Goal: Information Seeking & Learning: Compare options

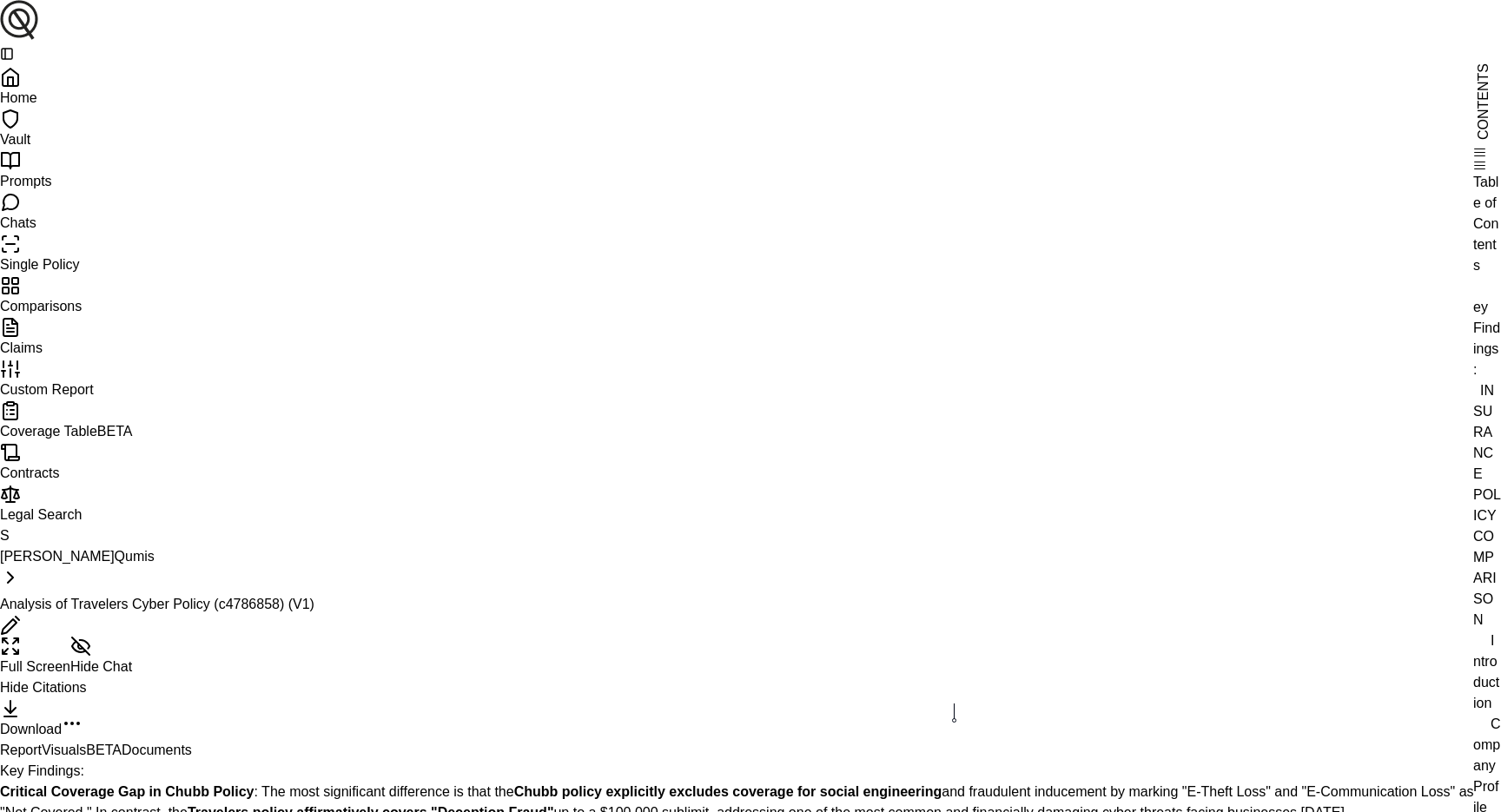
scroll to position [1524, 0]
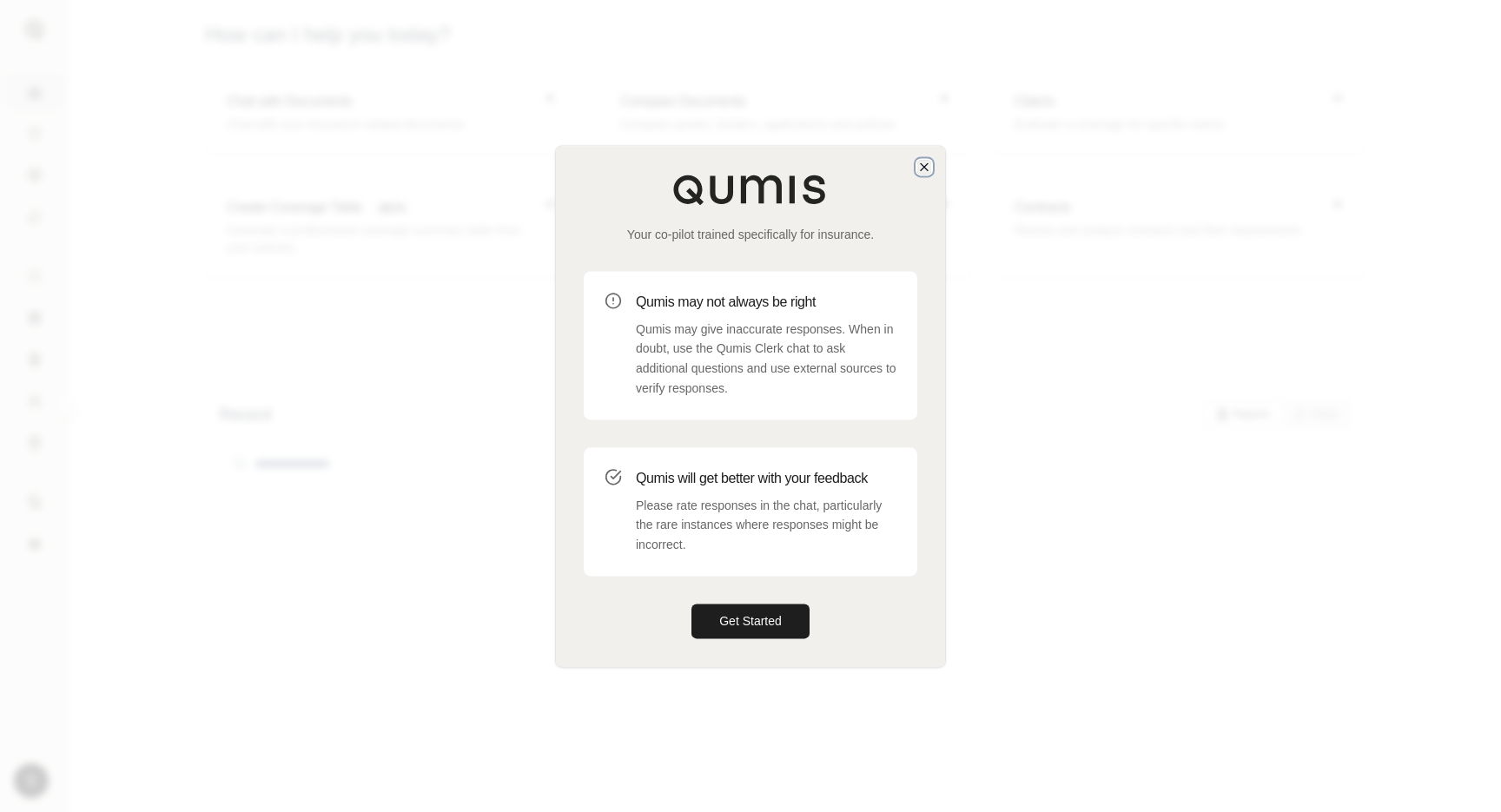
click at [924, 164] on icon "button" at bounding box center [924, 166] width 14 height 14
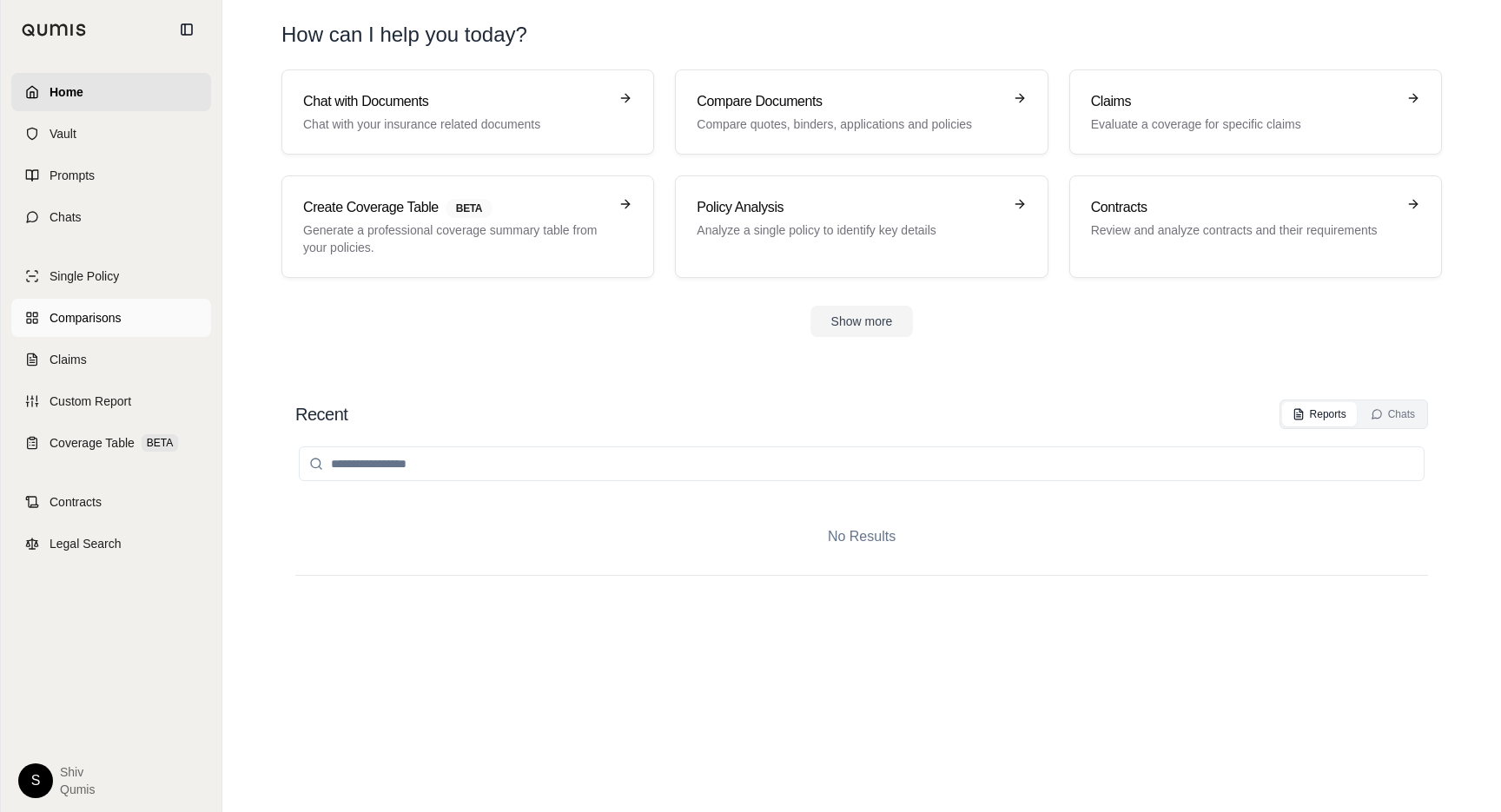
click at [69, 310] on span "Comparisons" at bounding box center [85, 318] width 72 height 17
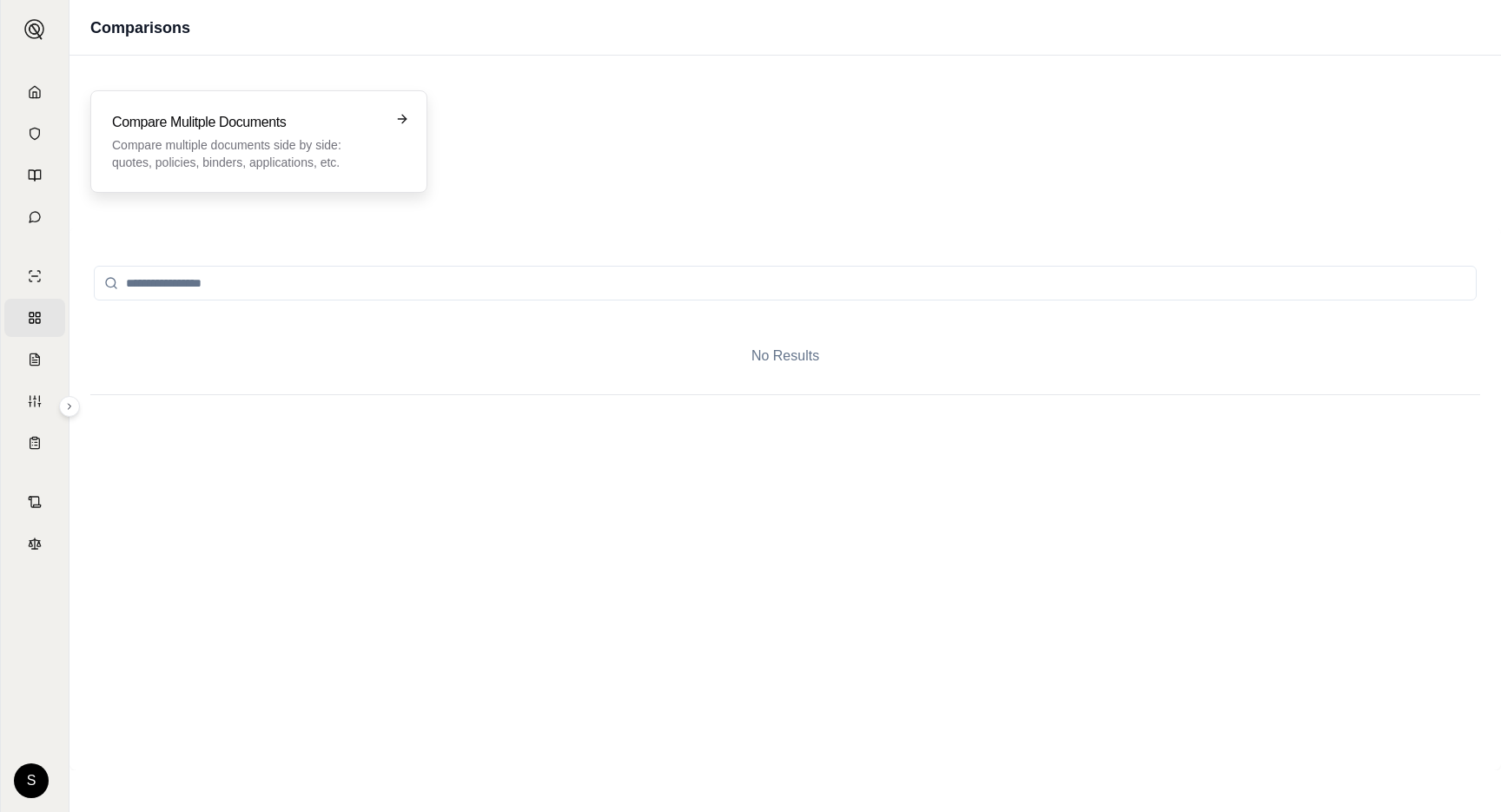
click at [351, 158] on p "Compare multiple documents side by side: quotes, policies, binders, application…" at bounding box center [247, 154] width 269 height 35
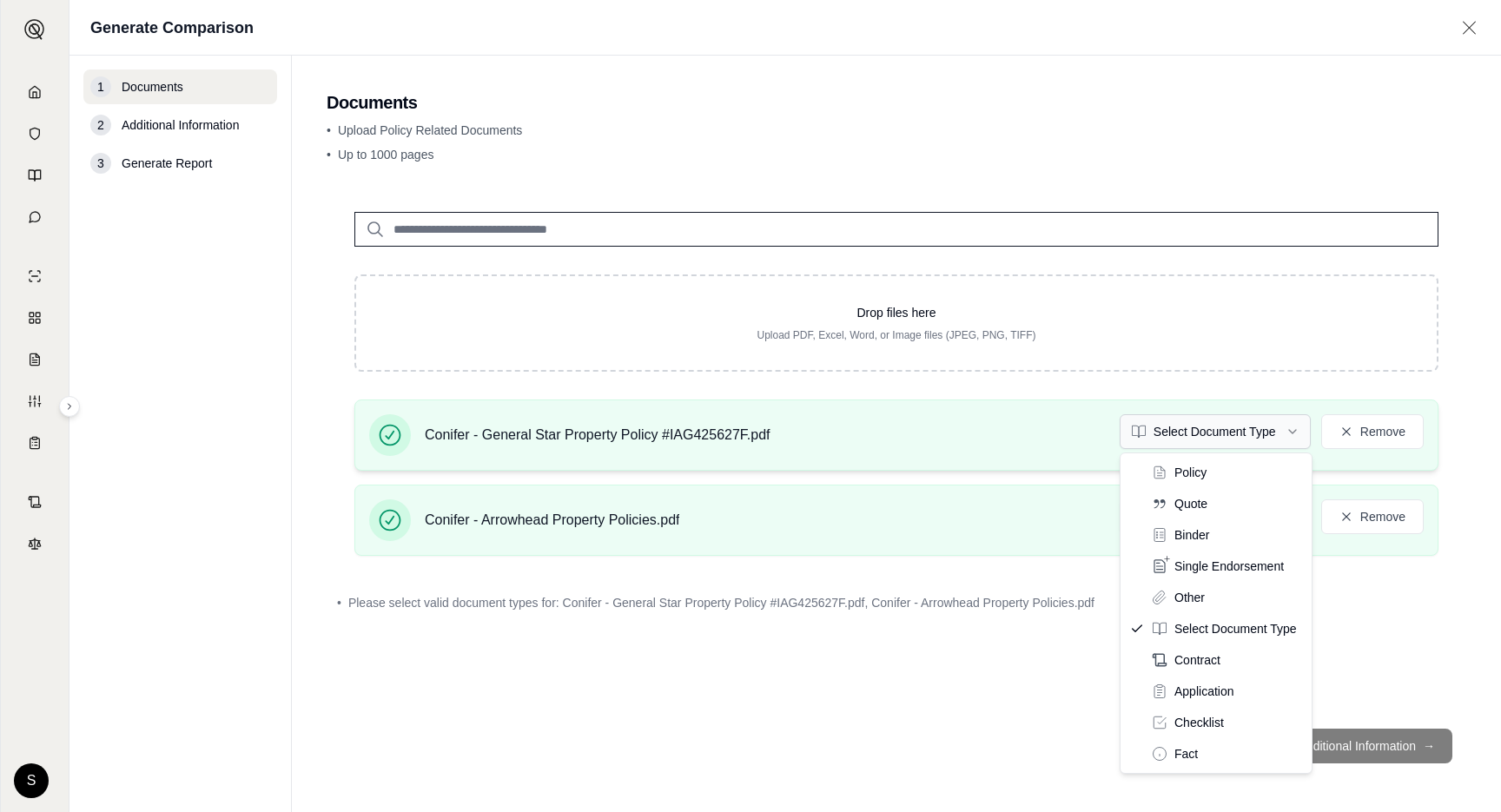
click at [1243, 420] on html "Home Vault Prompts Chats Single Policy Comparisons Claims Custom Report Coverag…" at bounding box center [750, 406] width 1501 height 812
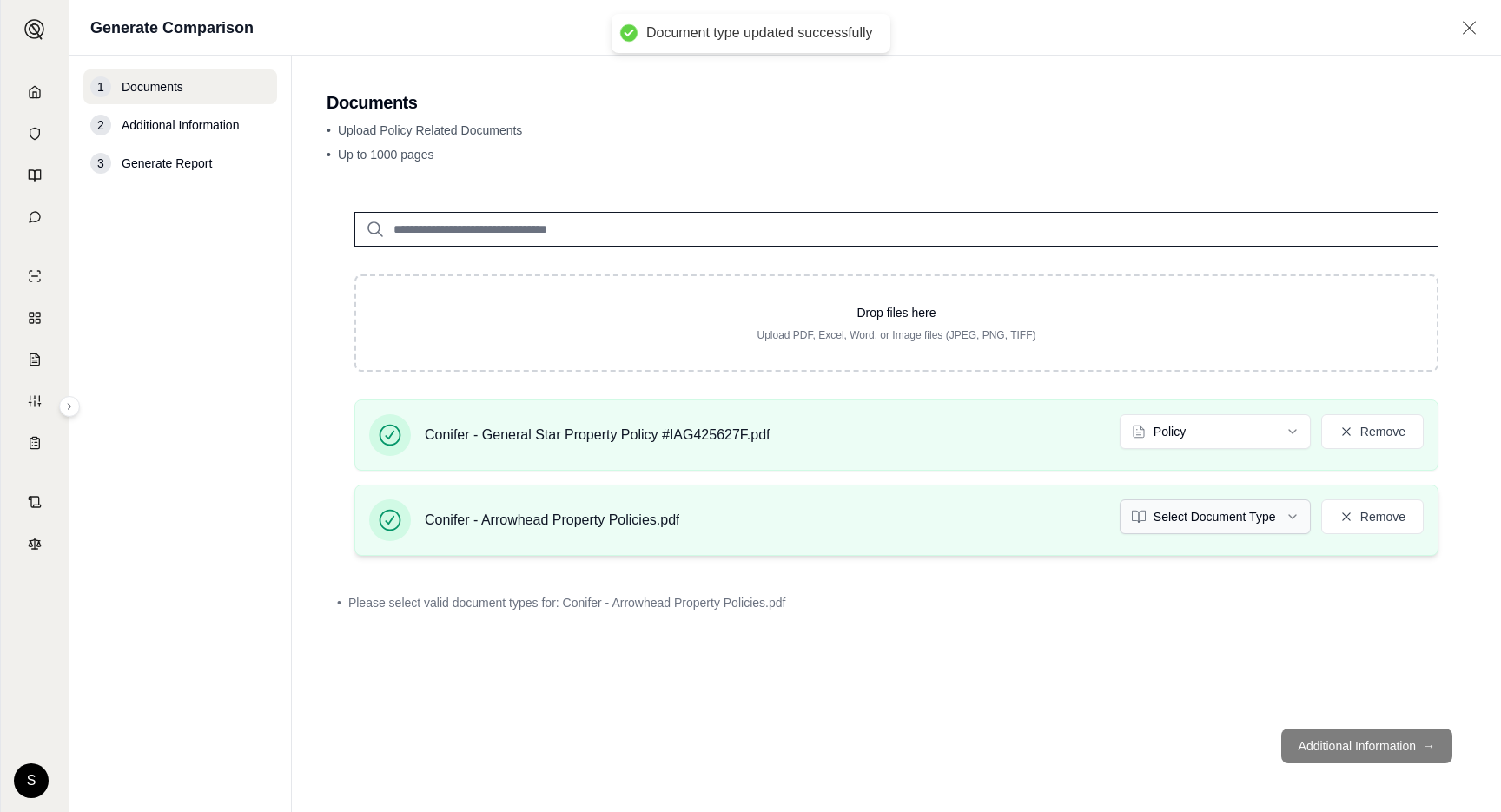
click at [1204, 514] on html "Document type updated successfully Home Vault Prompts Chats Single Policy Compa…" at bounding box center [750, 406] width 1501 height 812
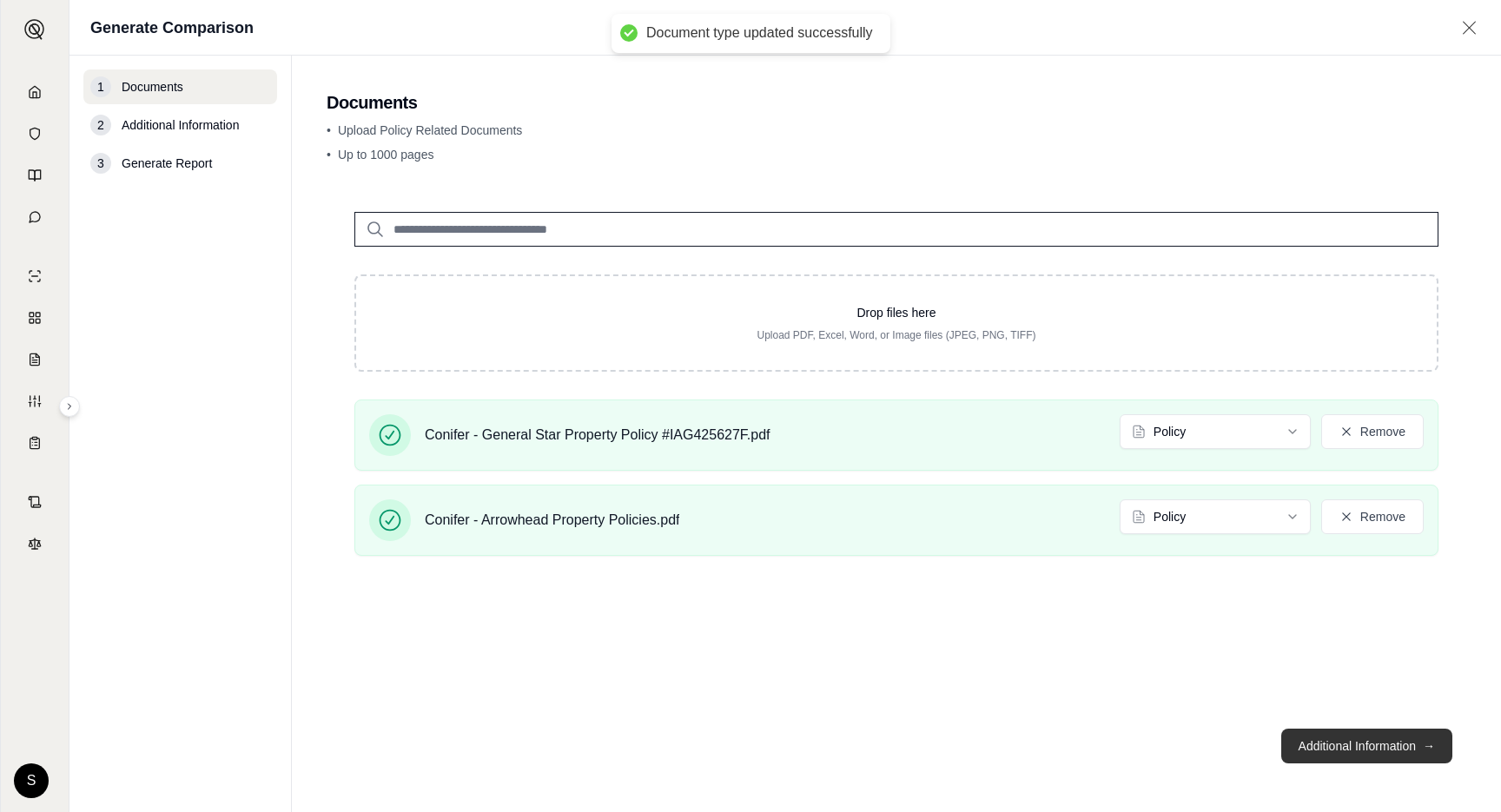
click at [1335, 747] on button "Additional Information →" at bounding box center [1366, 745] width 171 height 35
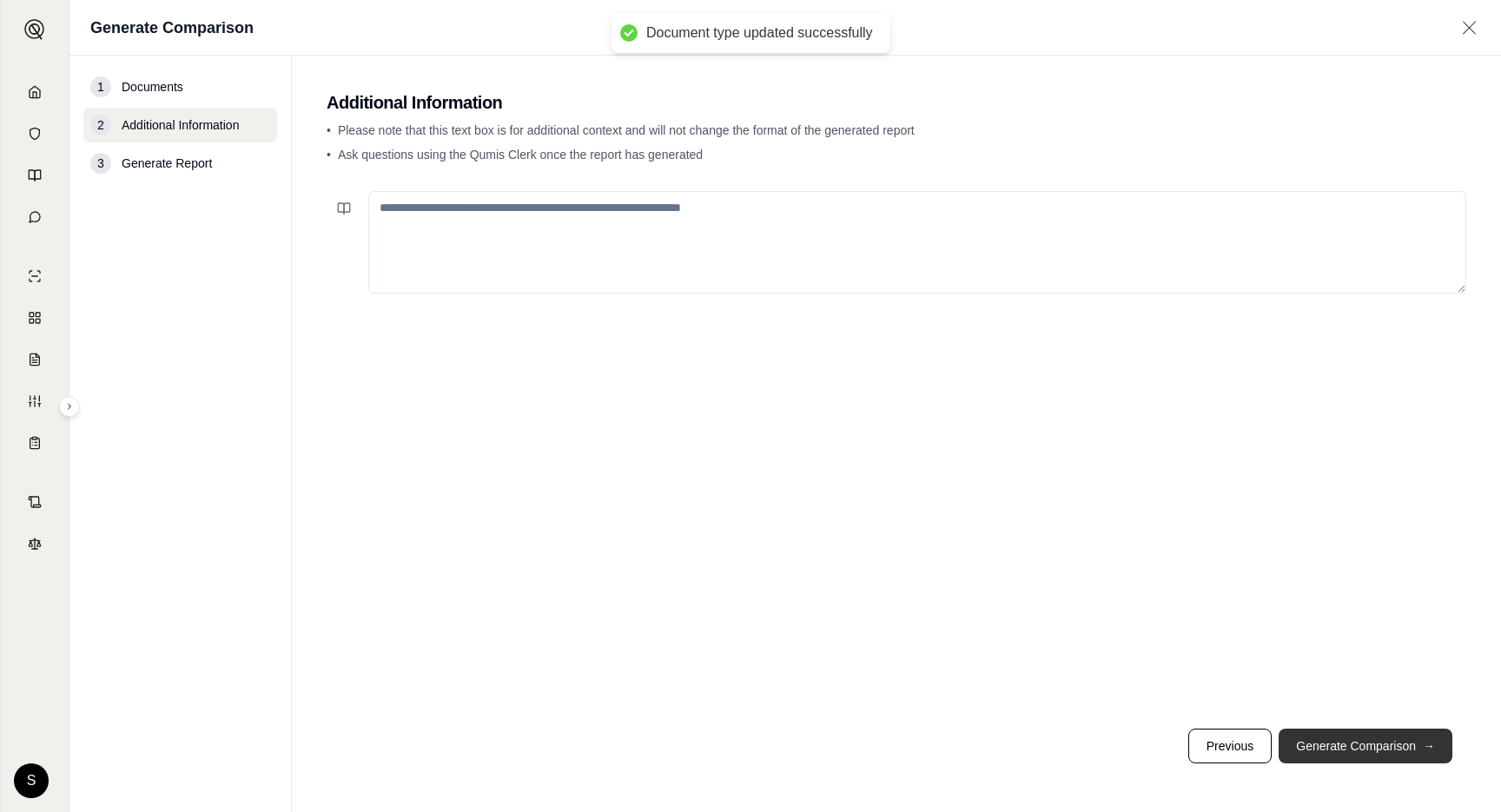
click at [1335, 743] on button "Generate Comparison →" at bounding box center [1366, 745] width 174 height 35
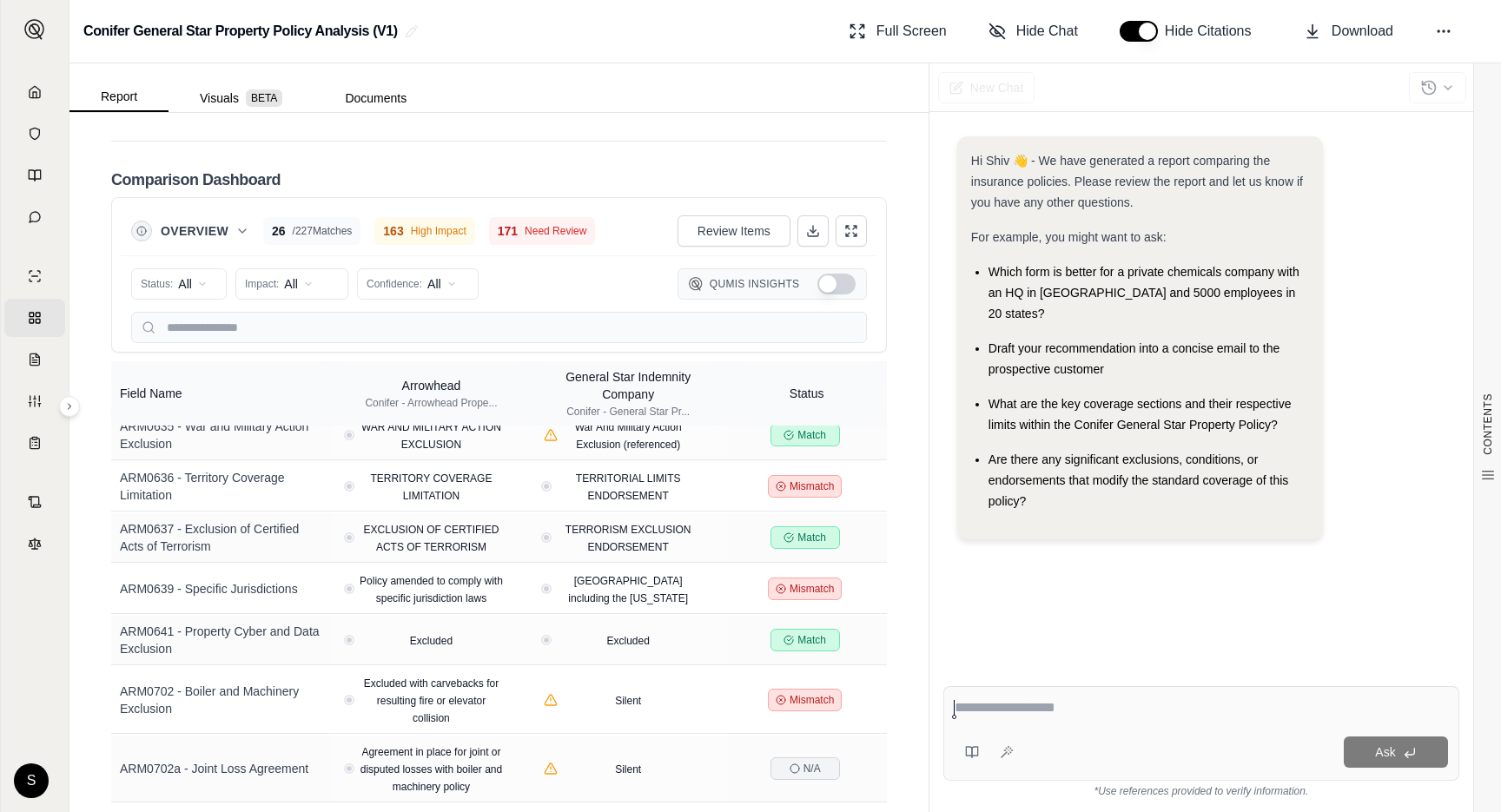
scroll to position [3215, 0]
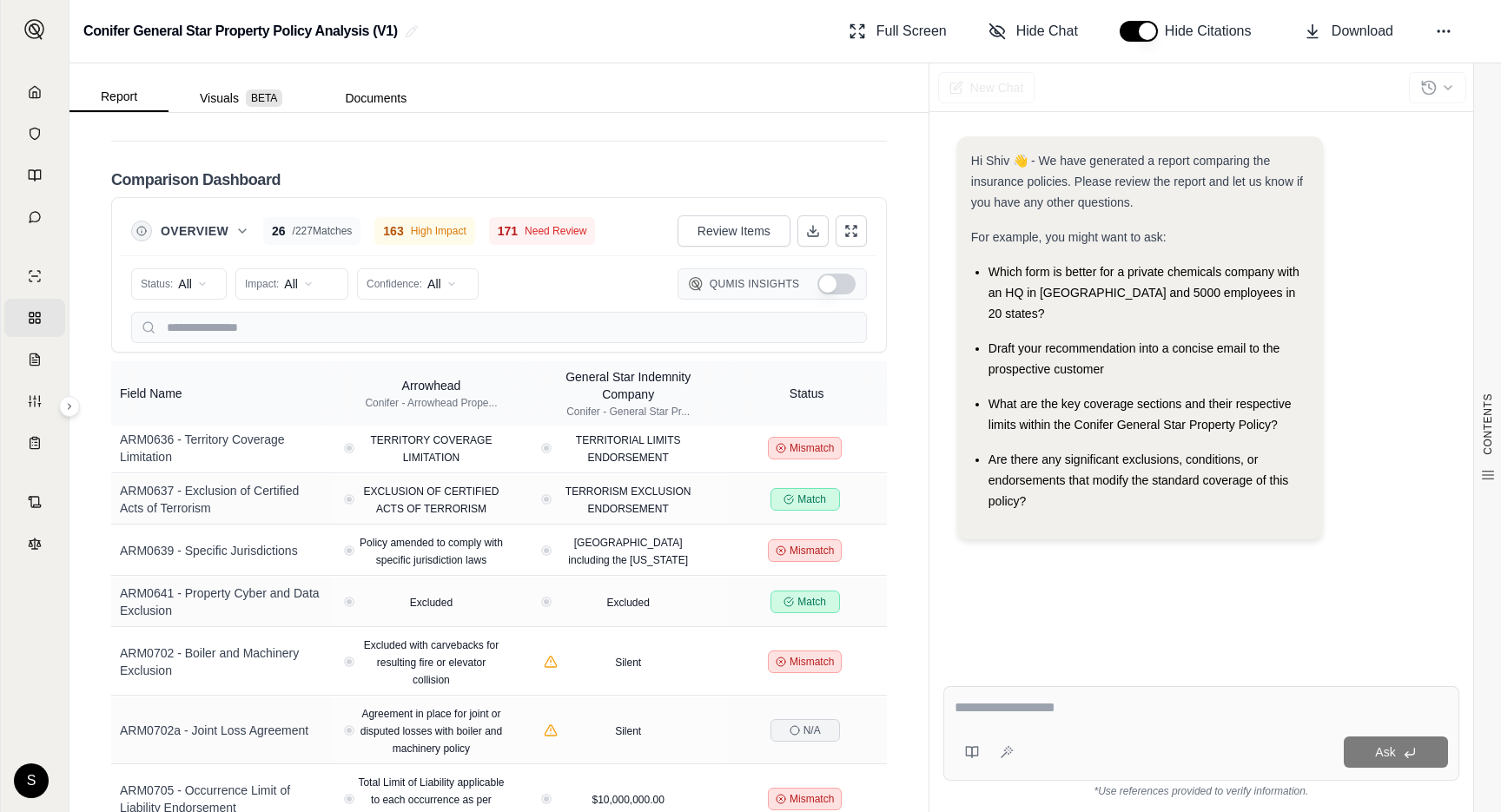
click at [1134, 31] on button "button" at bounding box center [1138, 32] width 39 height 21
click at [1045, 33] on span "Hide Chat" at bounding box center [1047, 32] width 62 height 21
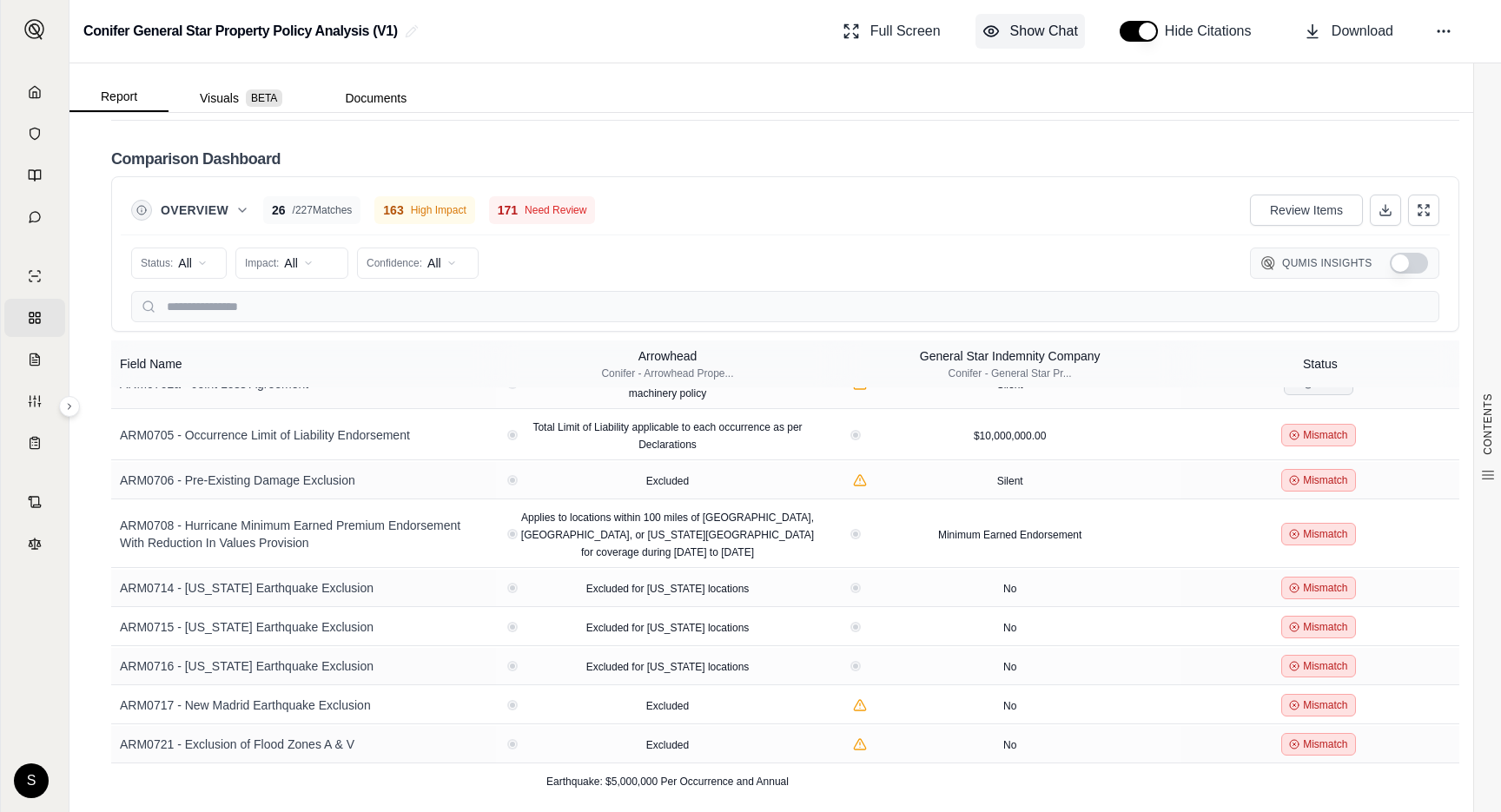
scroll to position [2171, 0]
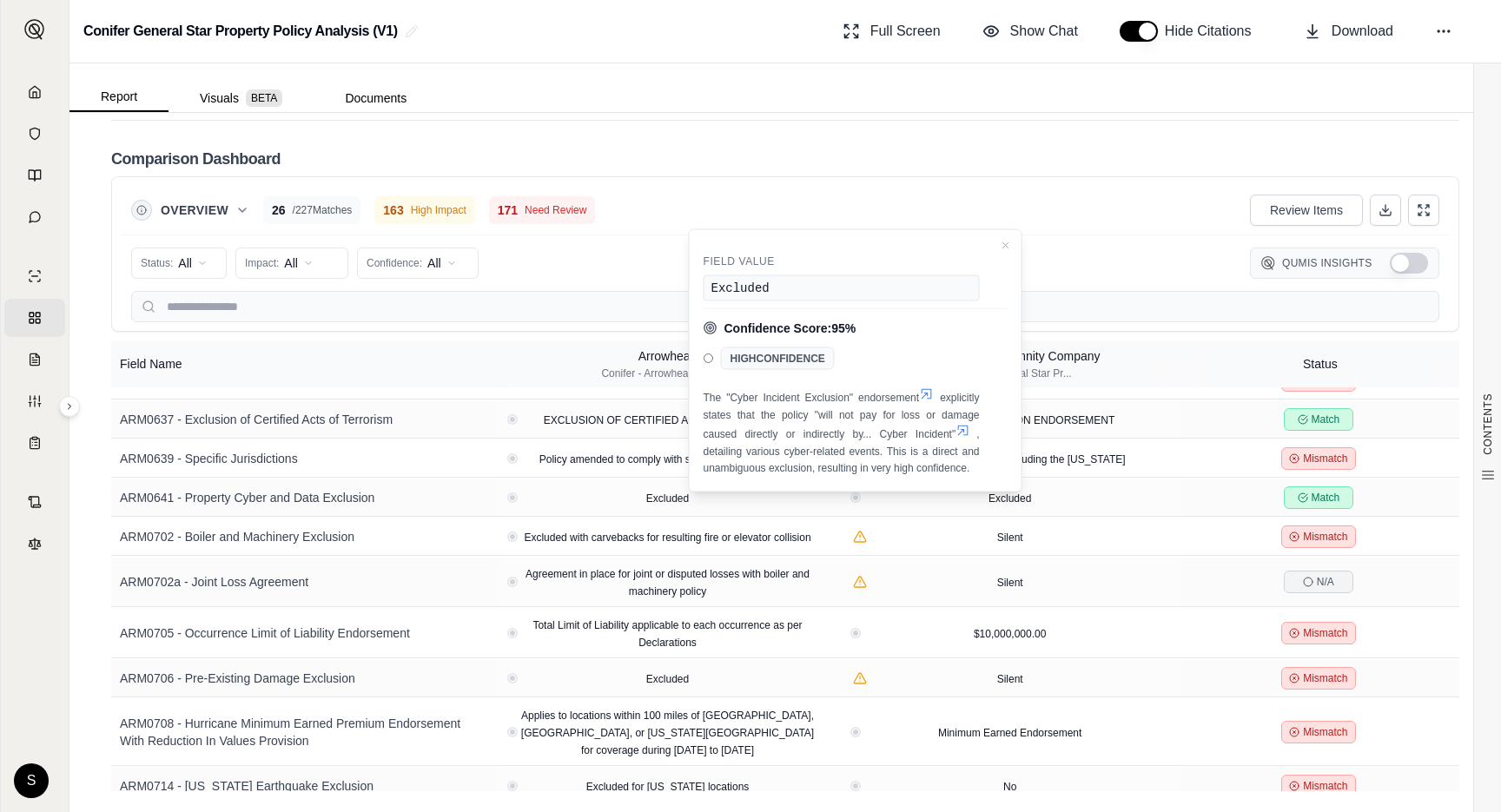
click at [1210, 38] on span "Hide Citations" at bounding box center [1213, 32] width 98 height 21
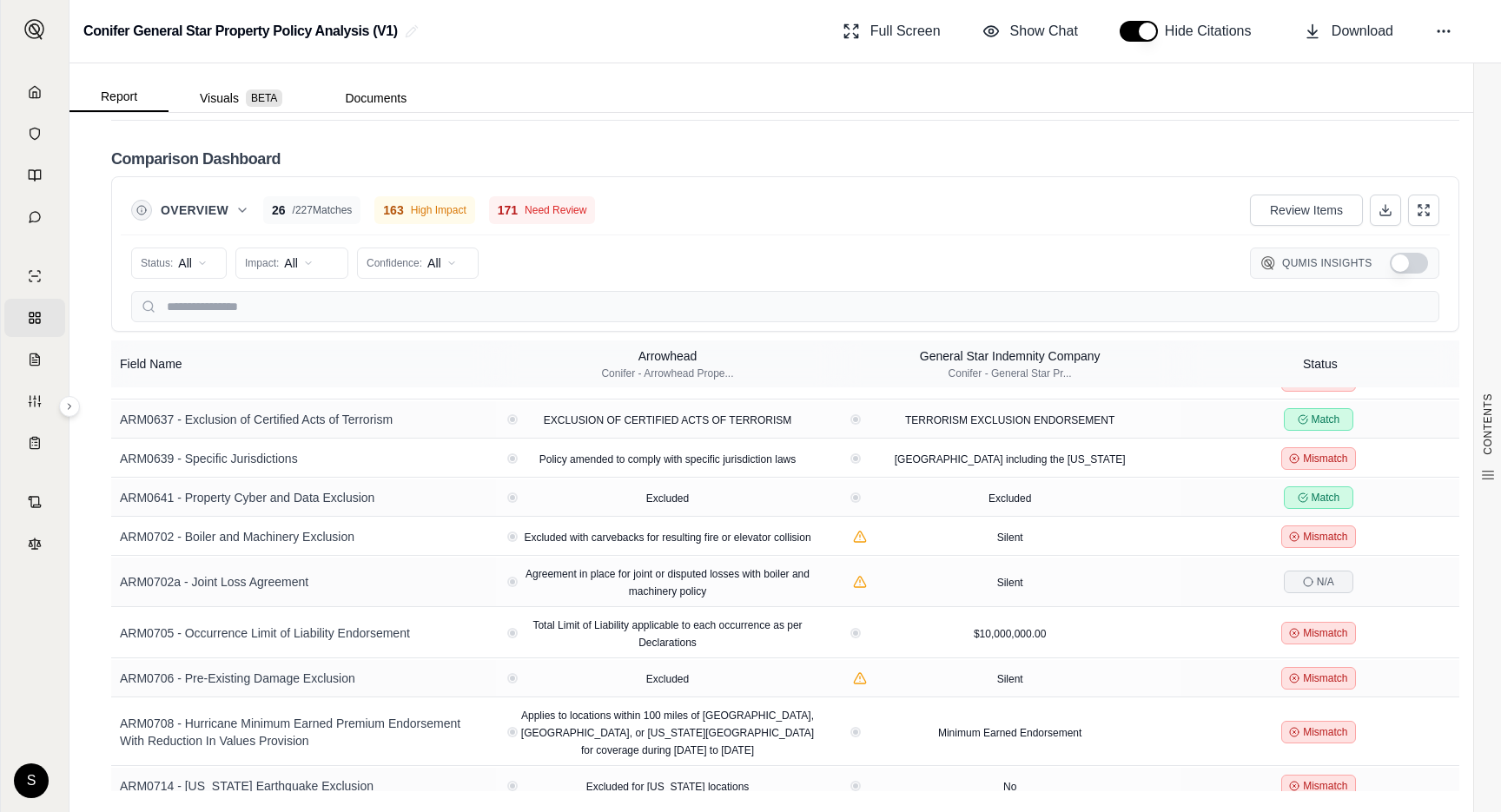
click at [1144, 30] on button "button" at bounding box center [1138, 32] width 39 height 21
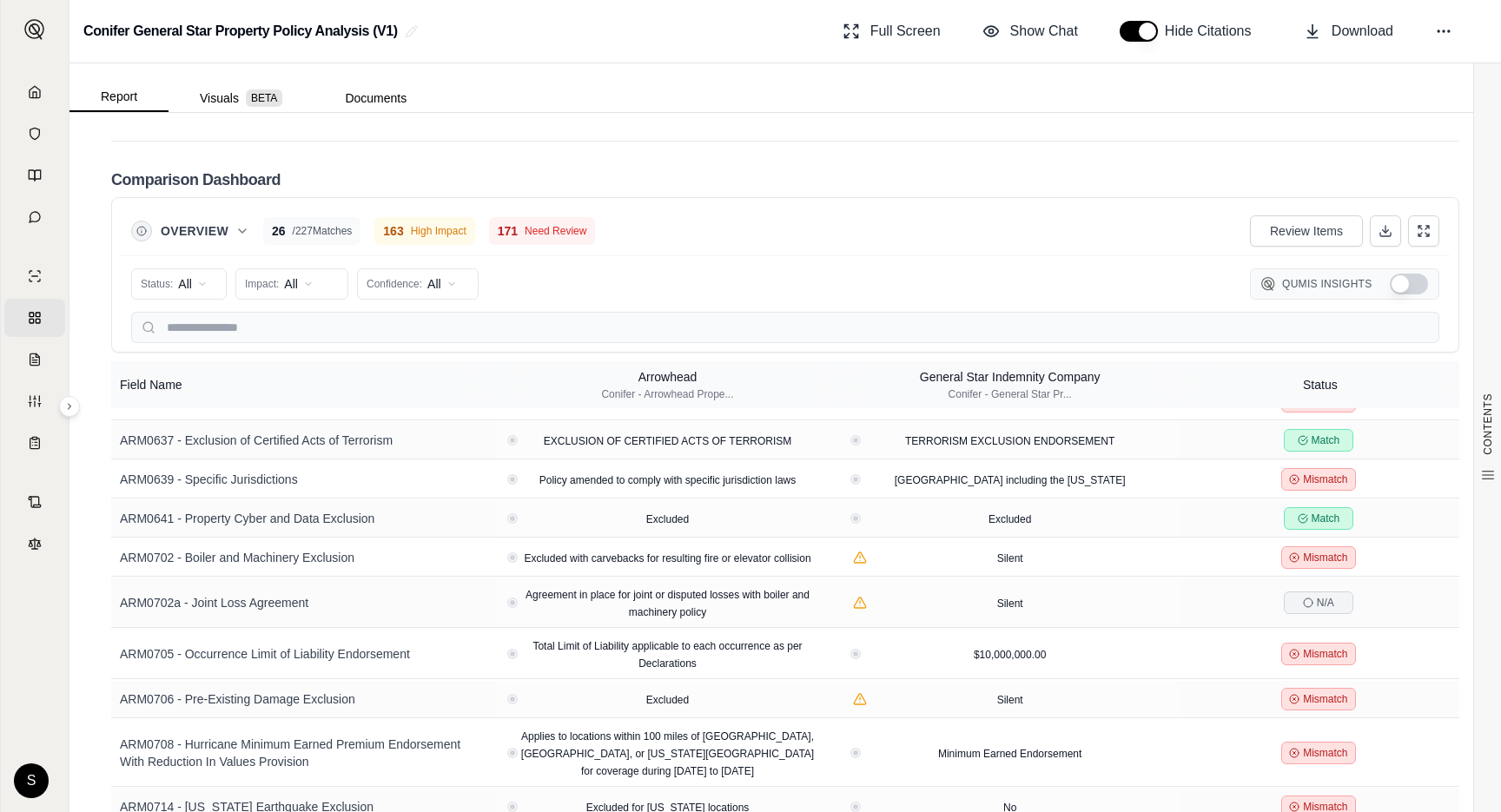
scroll to position [2735, 0]
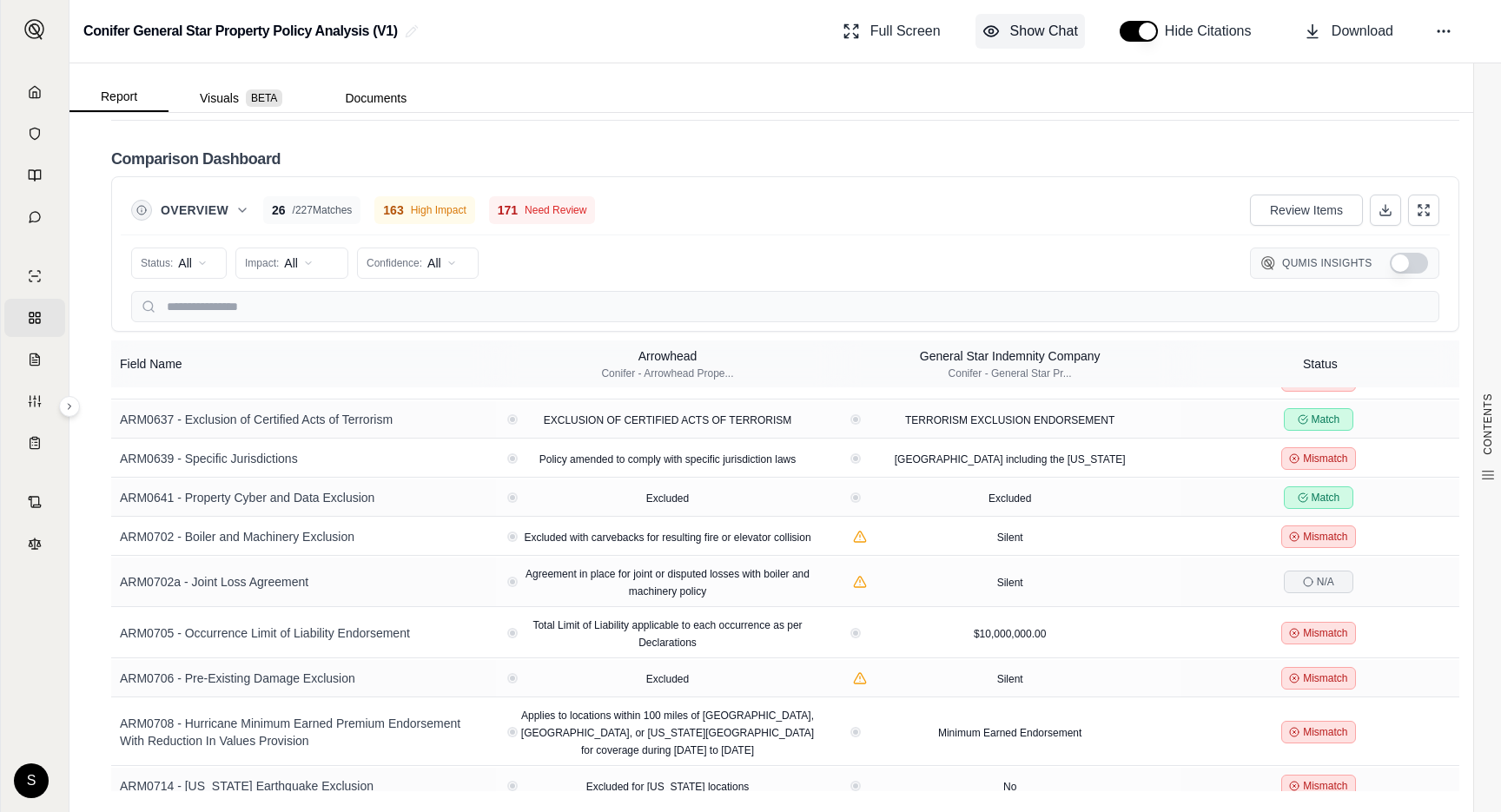
click at [1025, 30] on span "Show Chat" at bounding box center [1044, 32] width 68 height 21
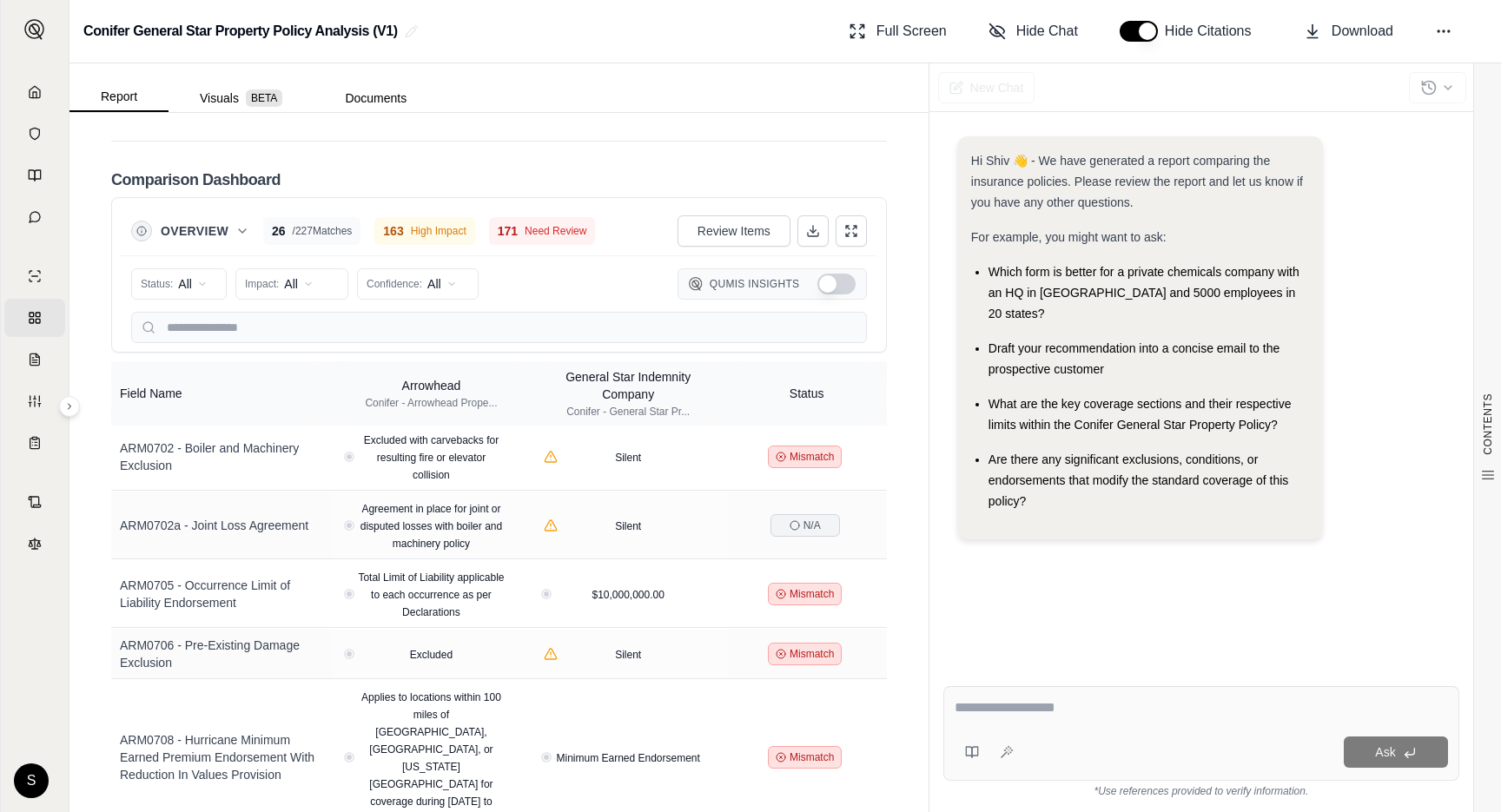
scroll to position [3436, 0]
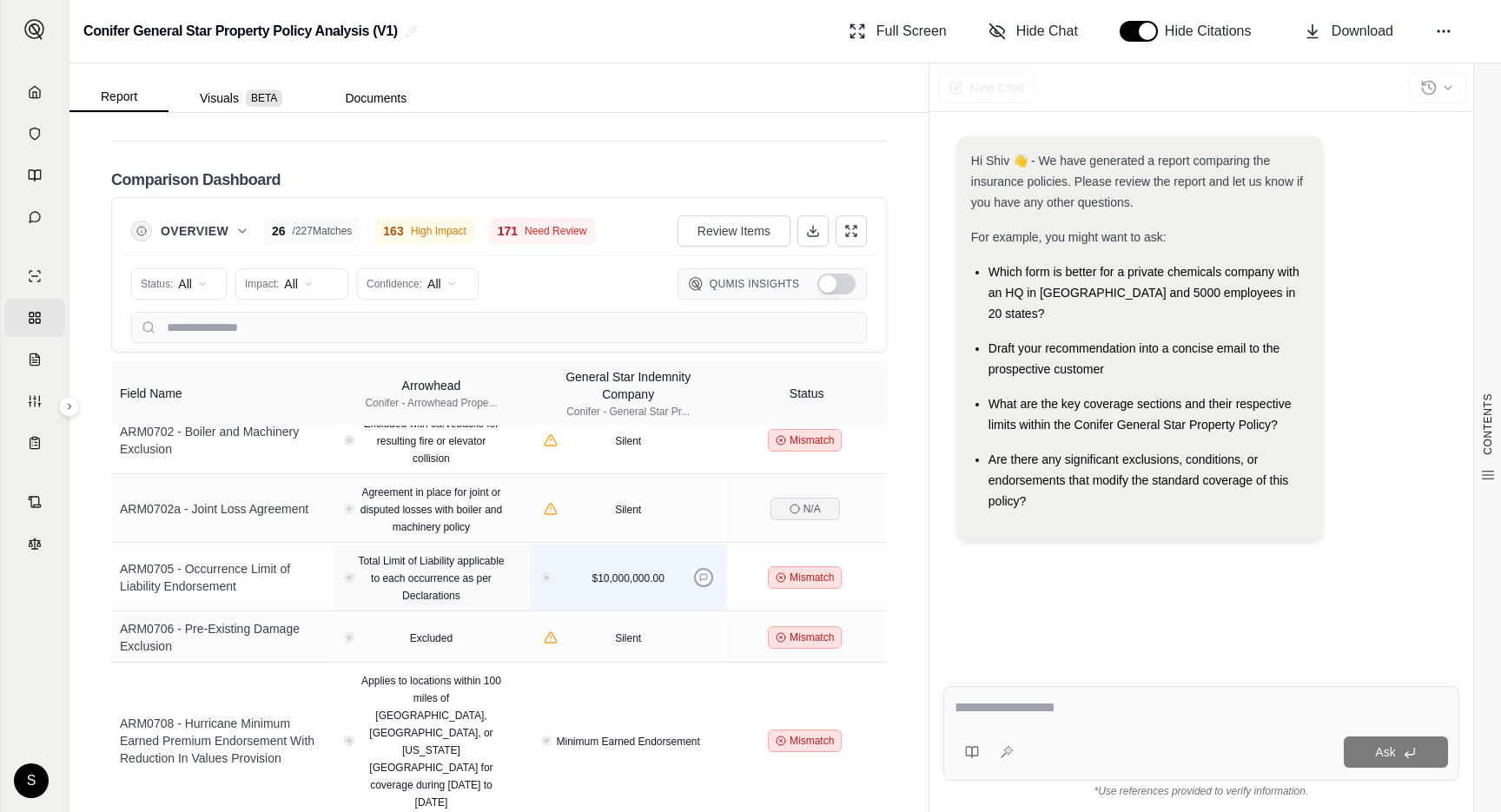
click at [696, 567] on button at bounding box center [703, 577] width 19 height 19
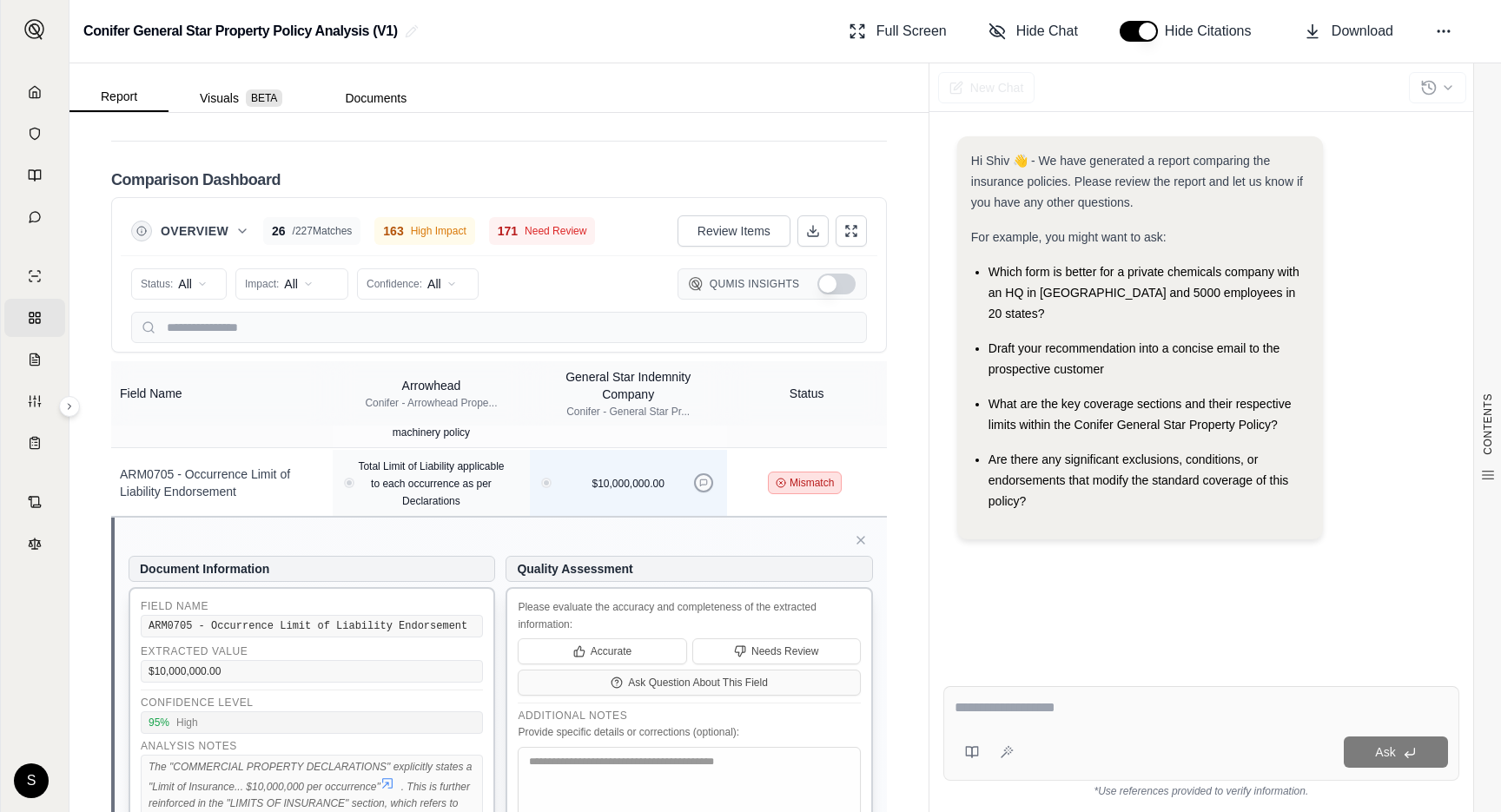
scroll to position [3570, 0]
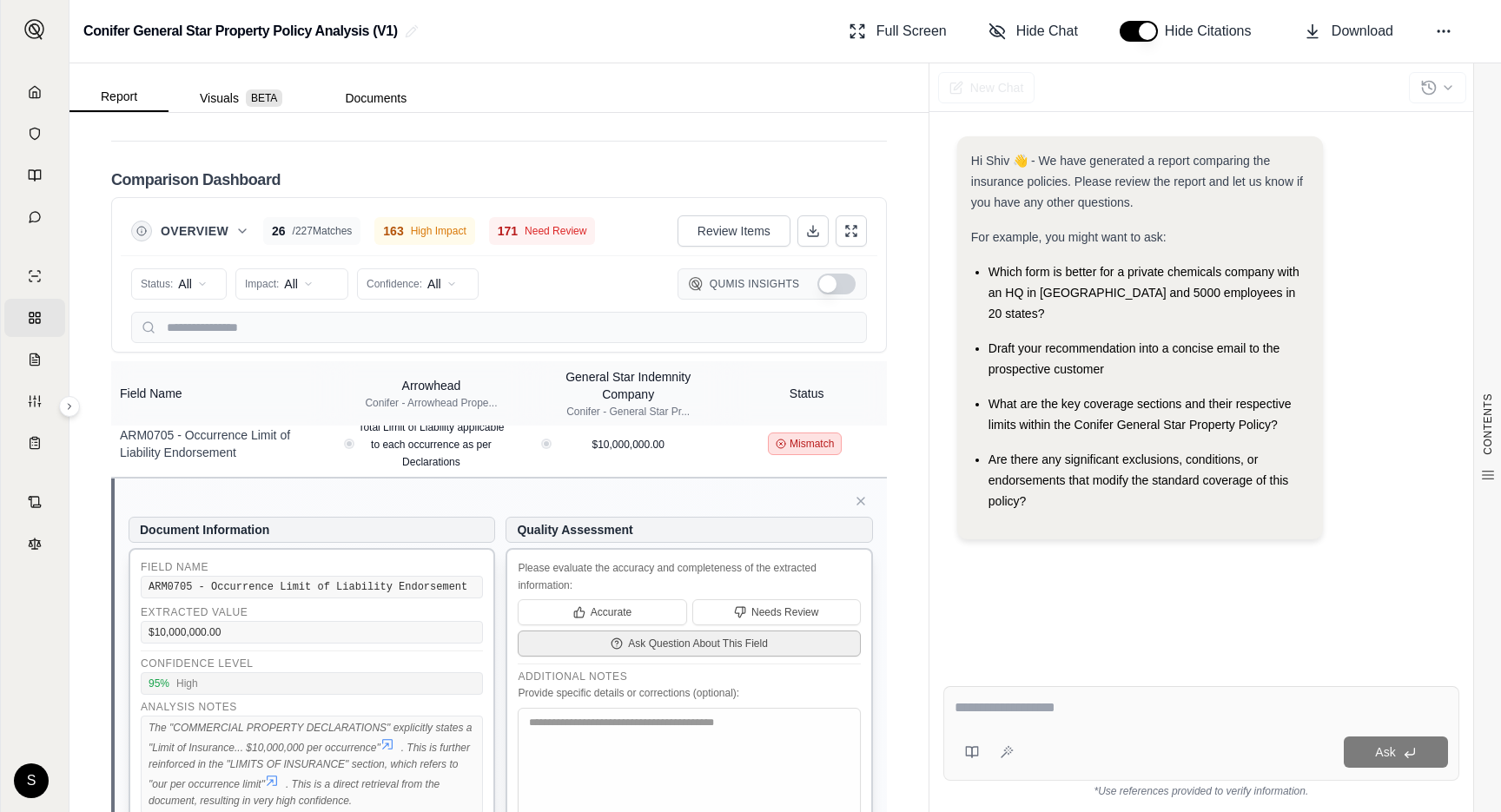
click at [687, 636] on span "Ask Question About This Field" at bounding box center [697, 643] width 140 height 14
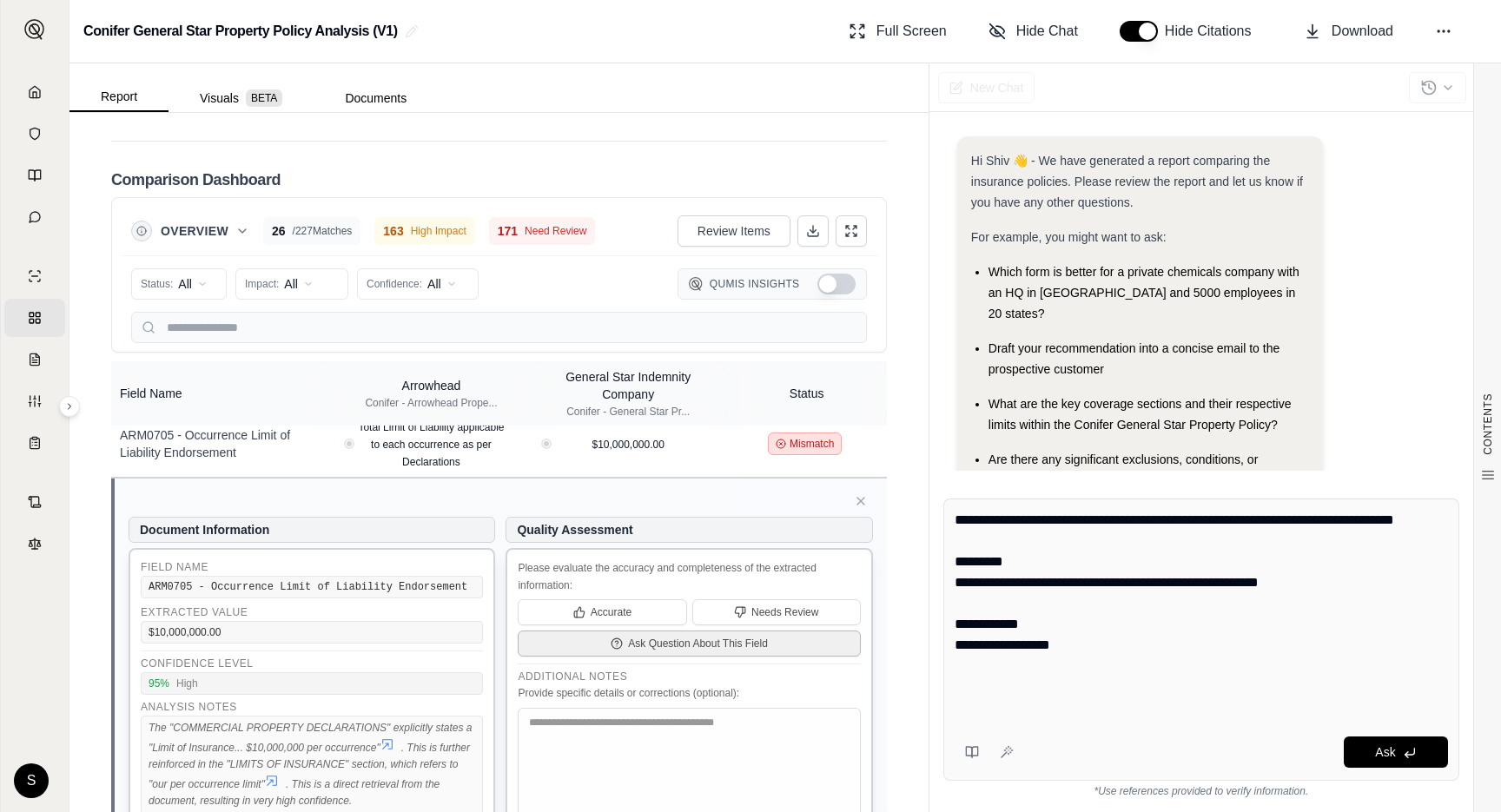
scroll to position [74, 0]
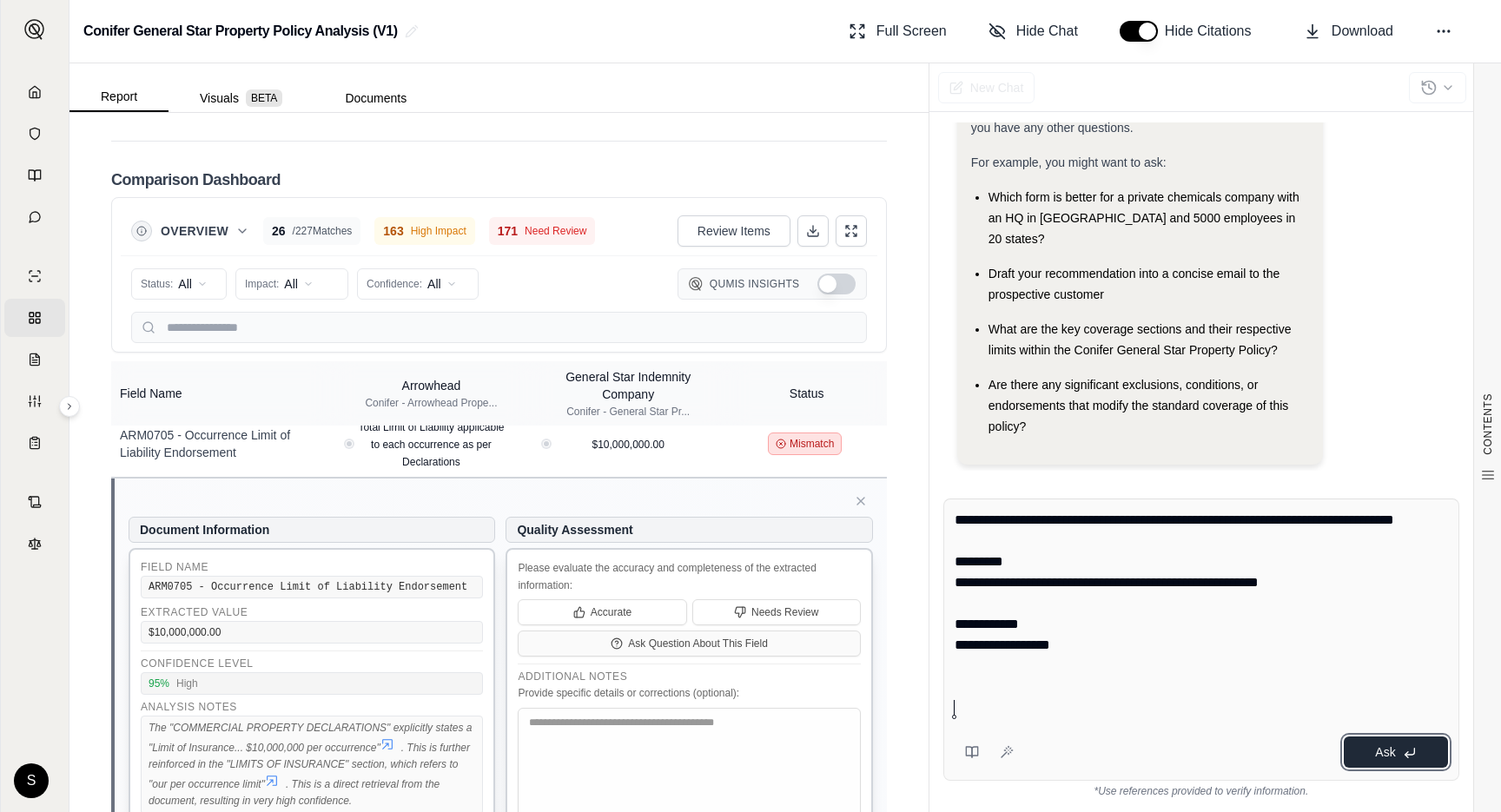
click at [1384, 753] on span "Ask" at bounding box center [1384, 751] width 20 height 14
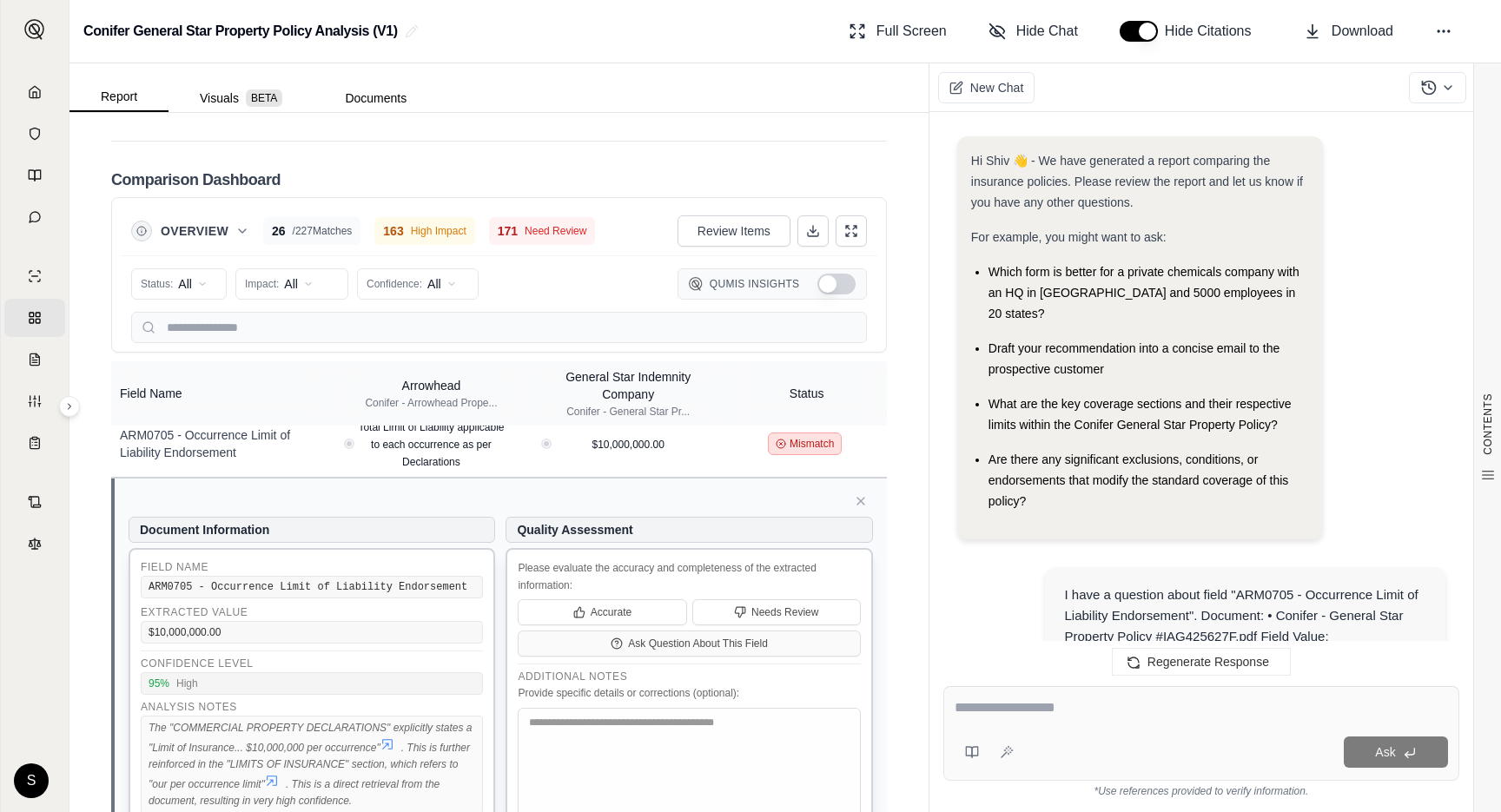
scroll to position [2596, 0]
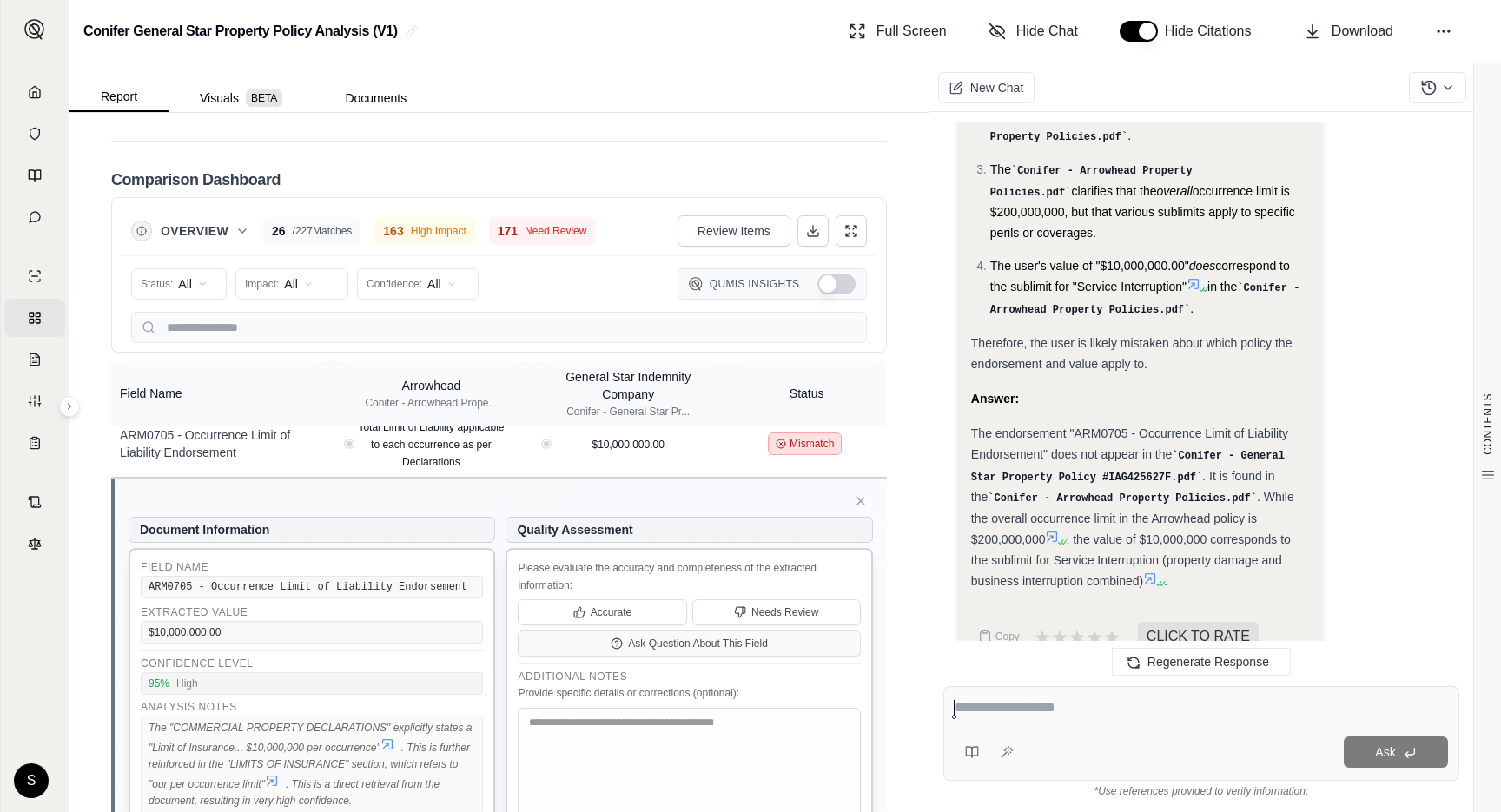
click at [38, 315] on link "Comparisons" at bounding box center [34, 318] width 61 height 39
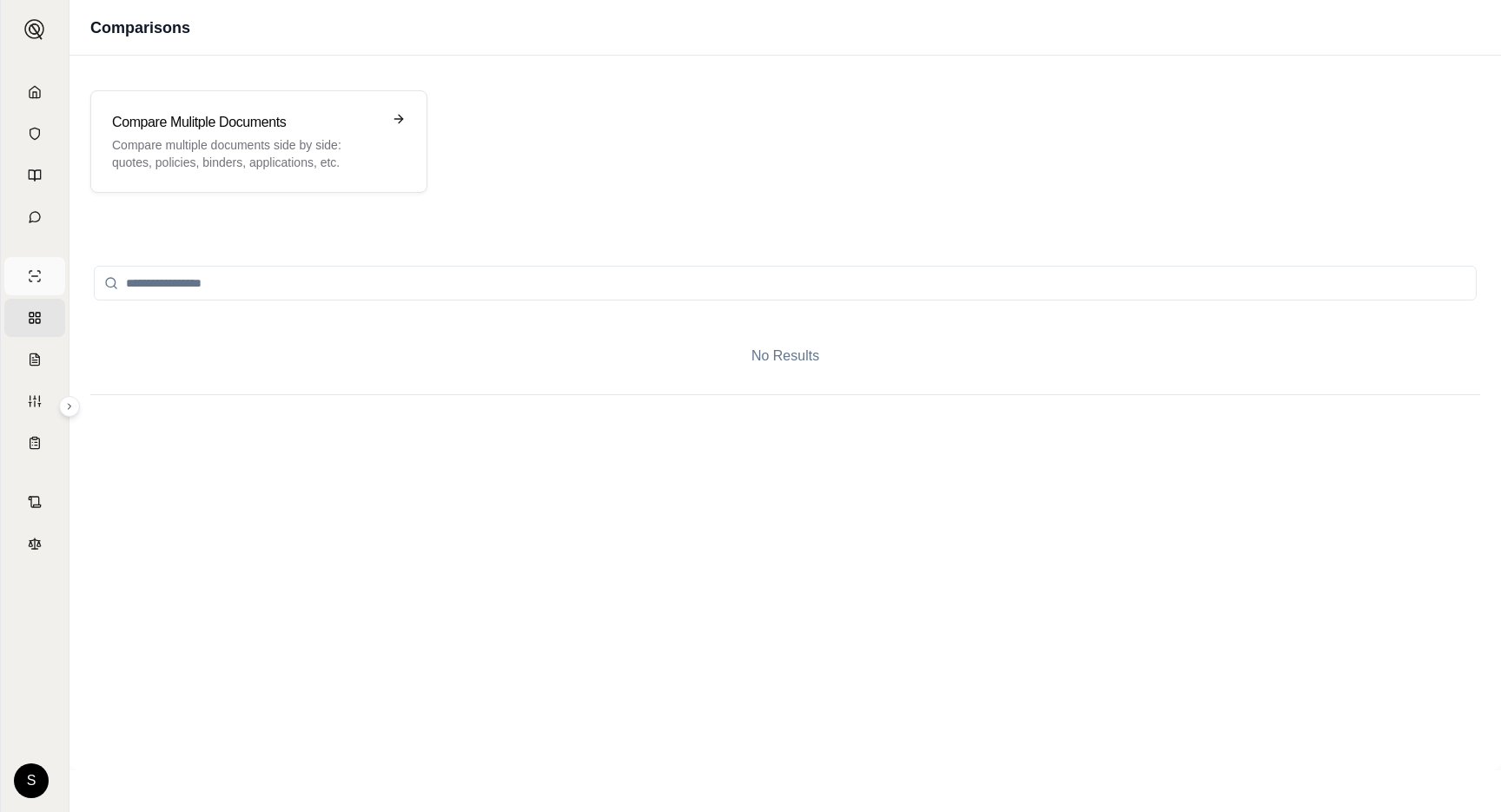
click at [43, 263] on link "Single Policy" at bounding box center [34, 276] width 61 height 39
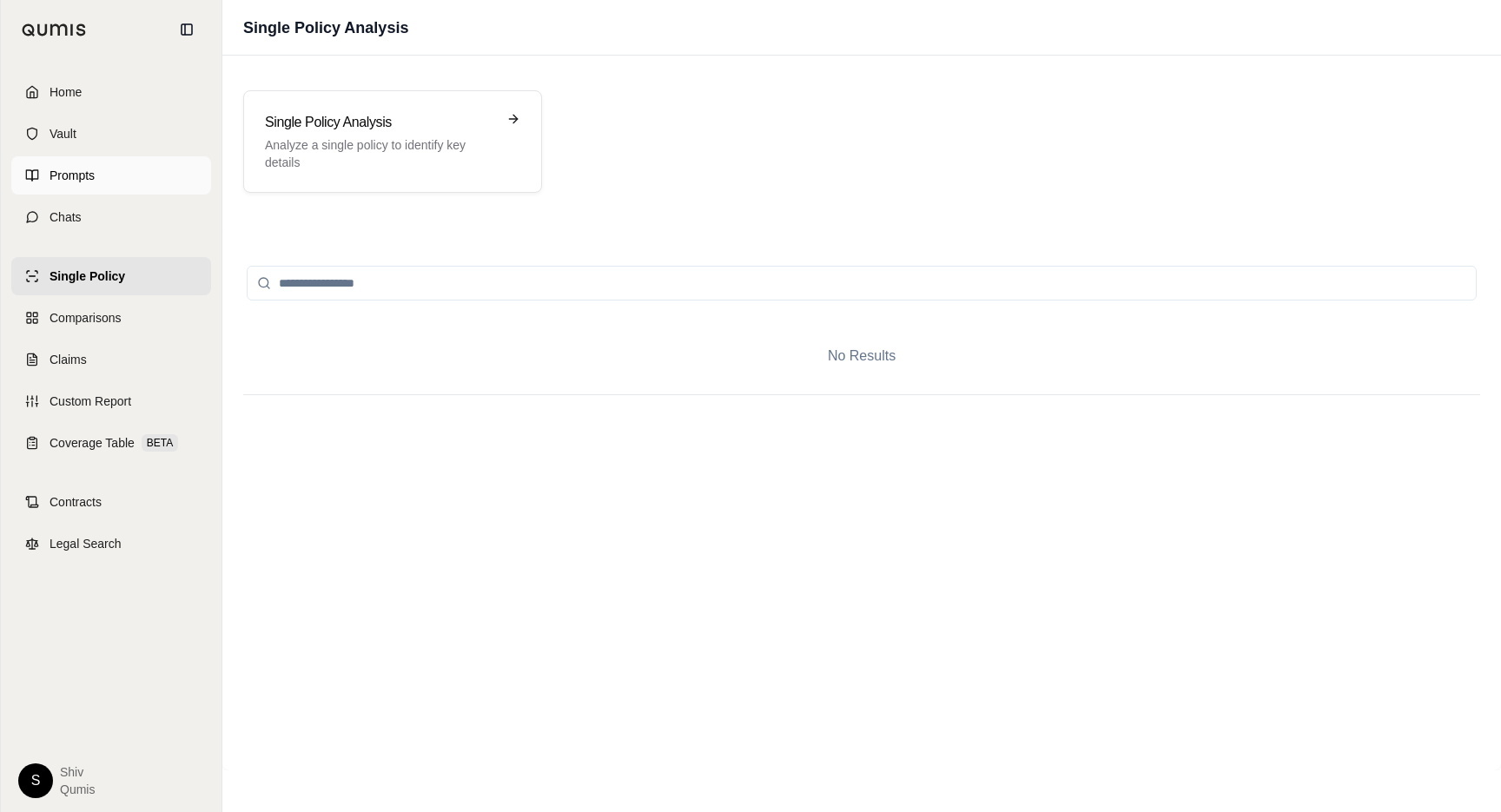
click at [64, 190] on link "Prompts" at bounding box center [111, 176] width 200 height 39
